Goal: Find specific page/section: Find specific page/section

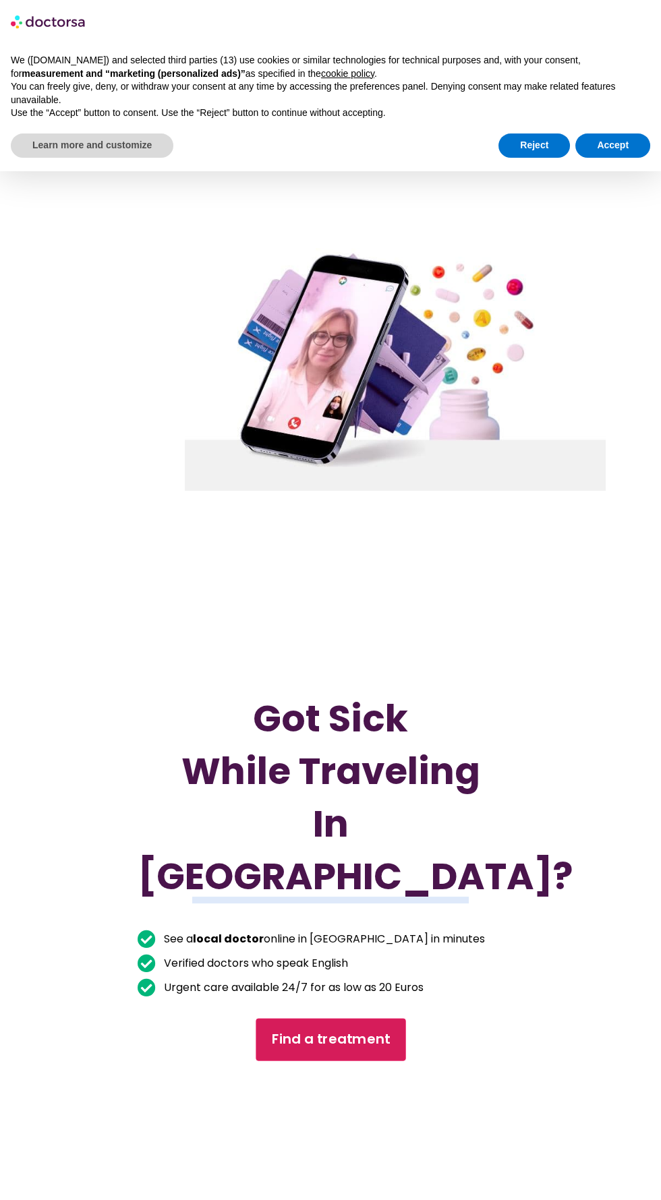
click at [332, 1049] on span "Find a treatment" at bounding box center [330, 1040] width 119 height 20
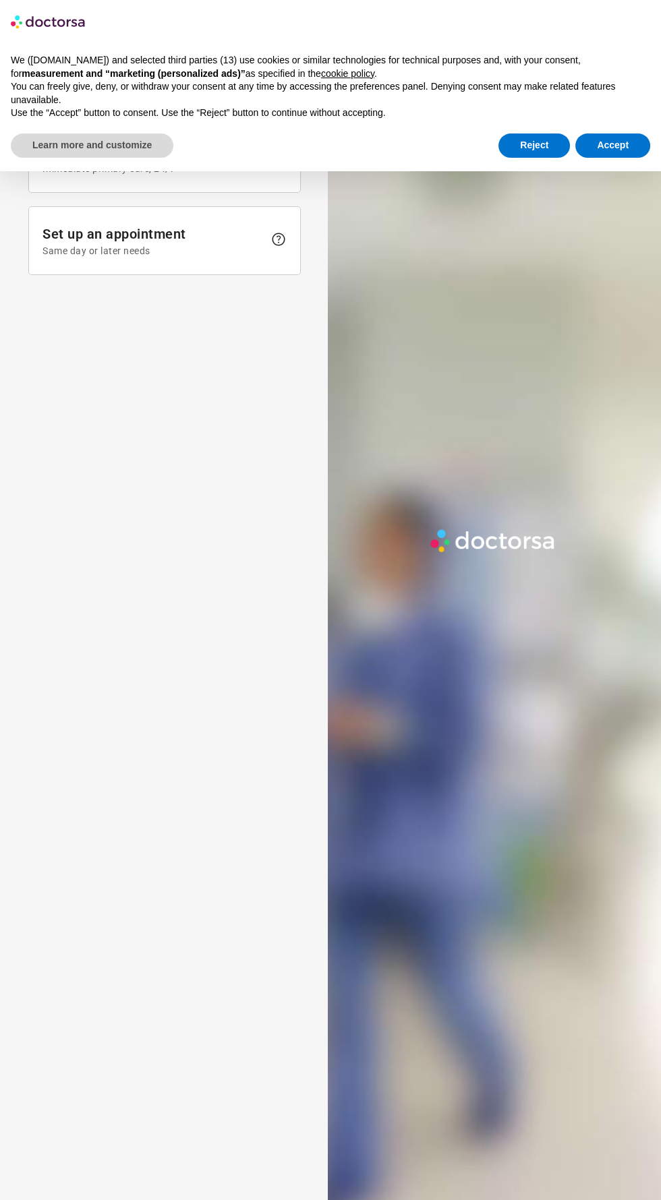
click at [460, 556] on img at bounding box center [493, 541] width 132 height 30
click at [469, 514] on div at bounding box center [496, 646] width 337 height 1200
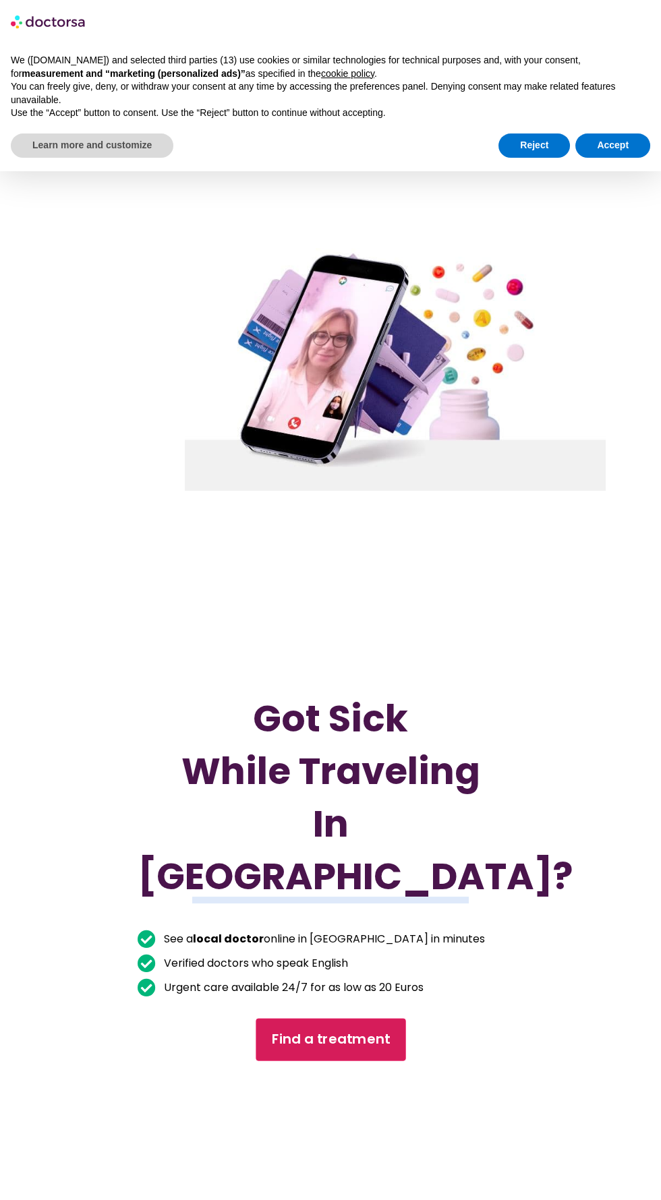
click at [347, 1049] on span "Find a treatment" at bounding box center [330, 1040] width 119 height 20
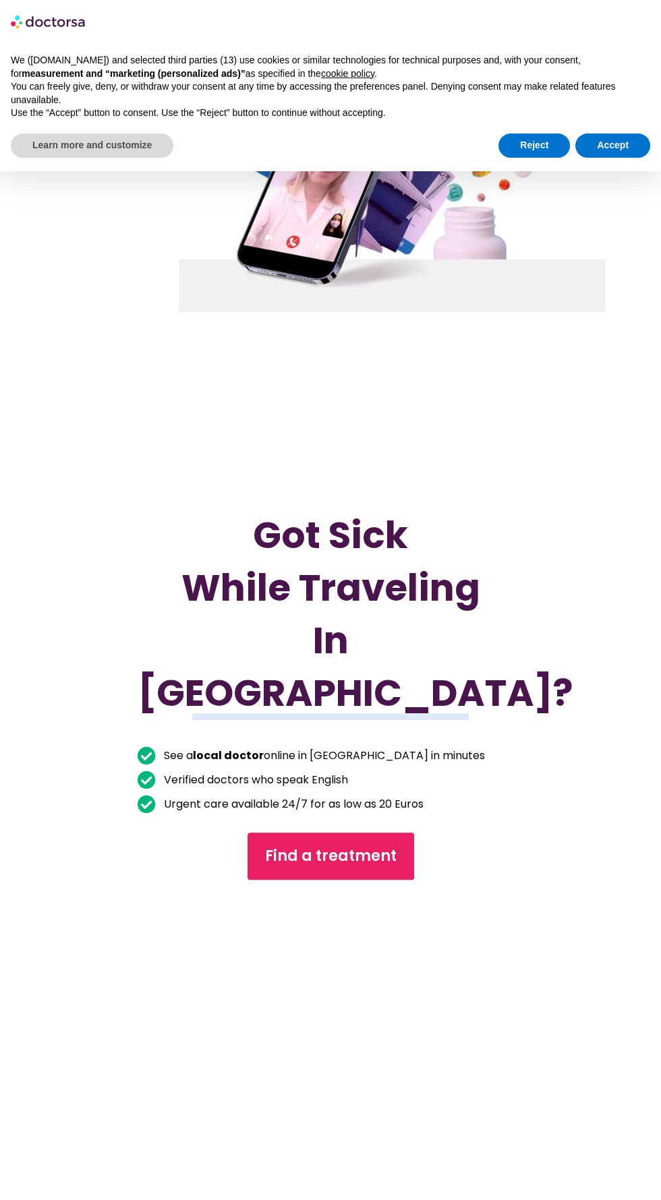
scroll to position [195, 0]
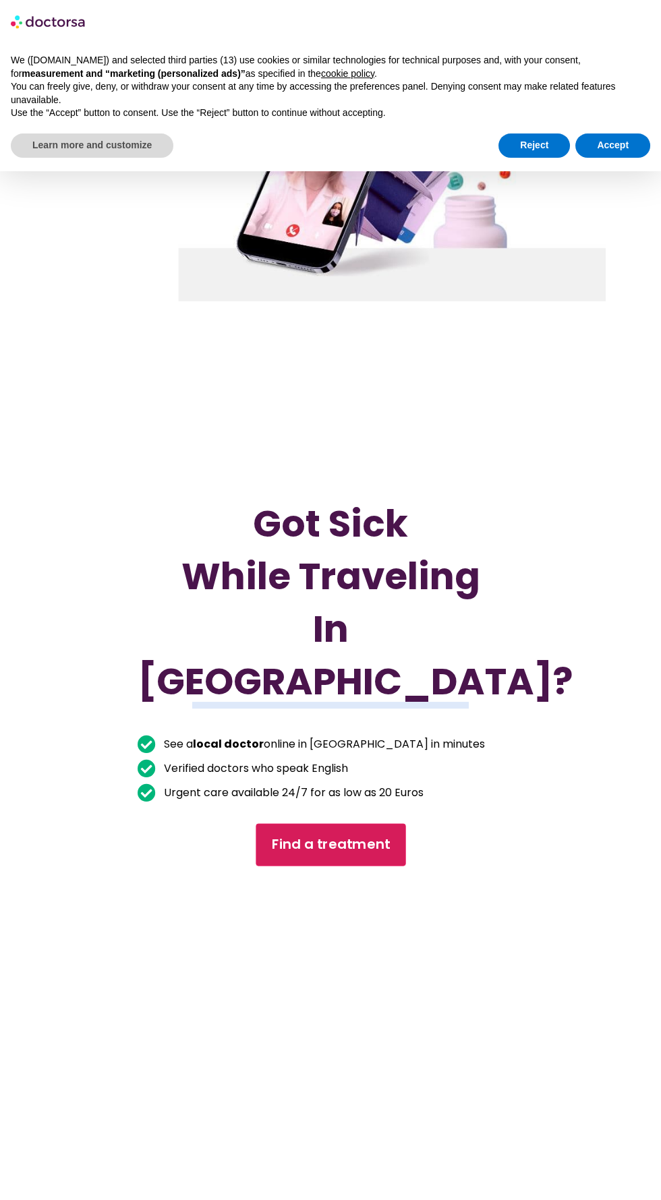
click at [336, 854] on span "Find a treatment" at bounding box center [330, 845] width 119 height 20
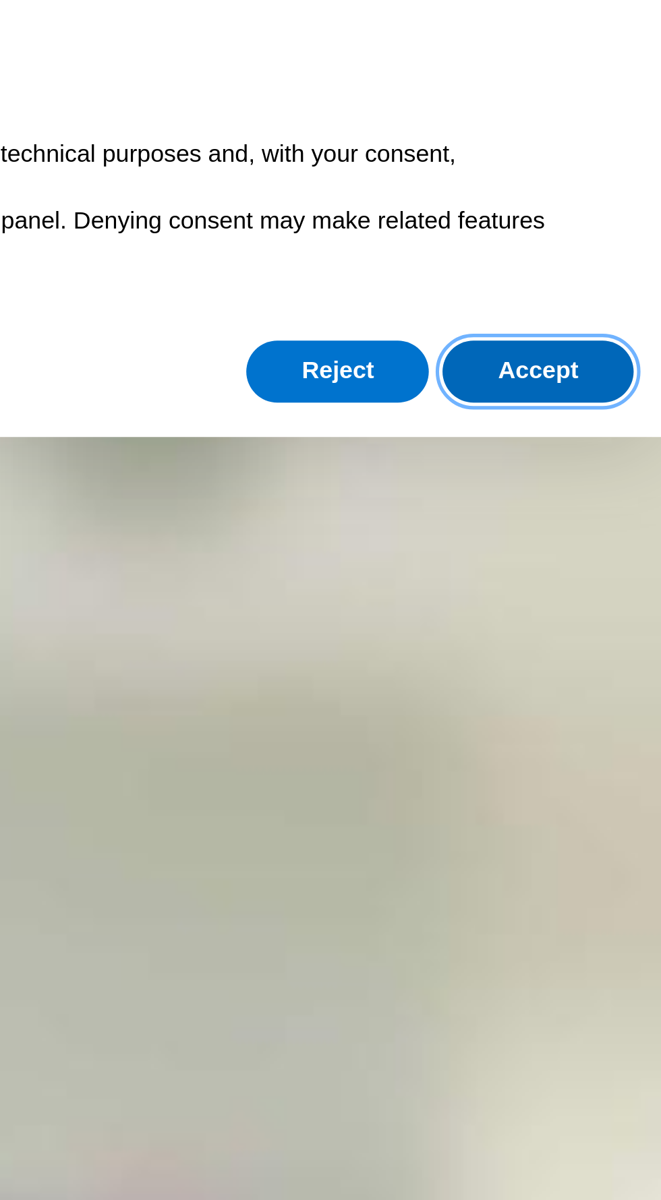
click at [617, 140] on button "Accept" at bounding box center [612, 146] width 75 height 24
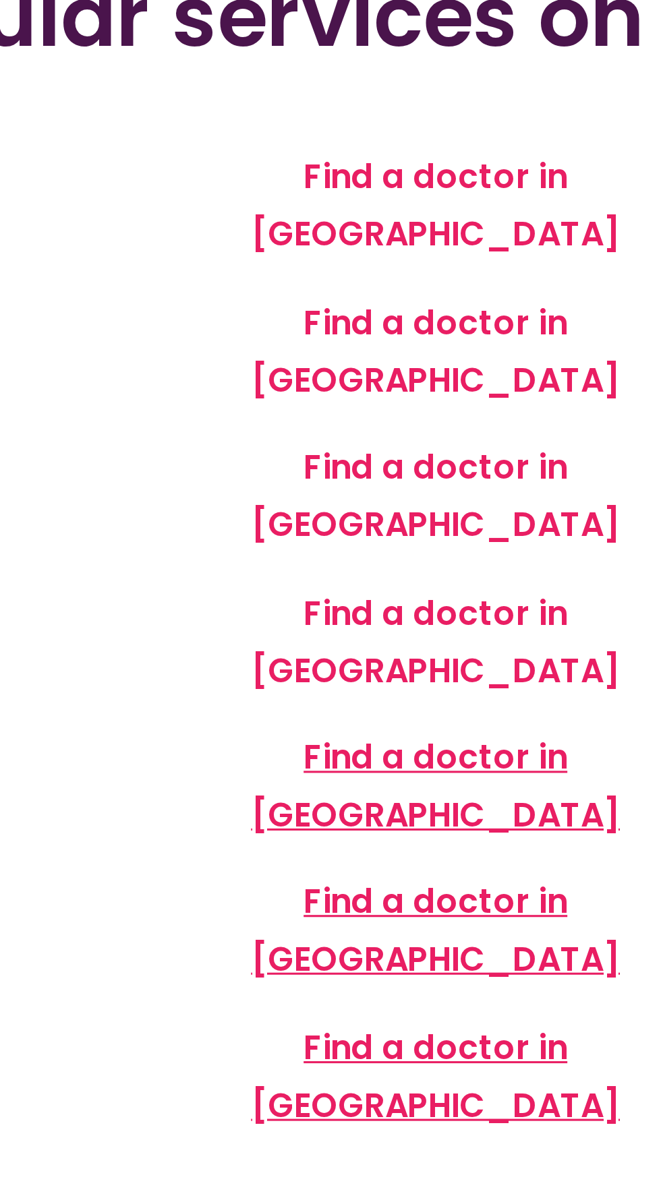
scroll to position [1, 0]
